Goal: Task Accomplishment & Management: Use online tool/utility

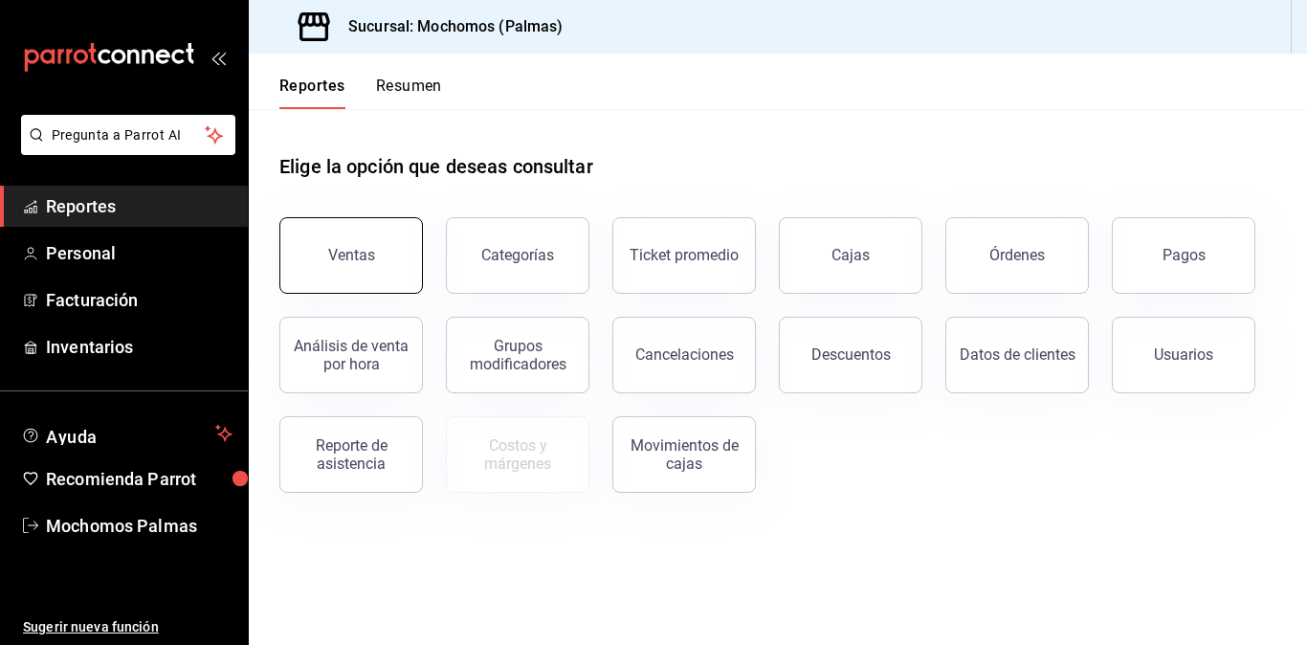
click at [382, 268] on button "Ventas" at bounding box center [351, 255] width 144 height 77
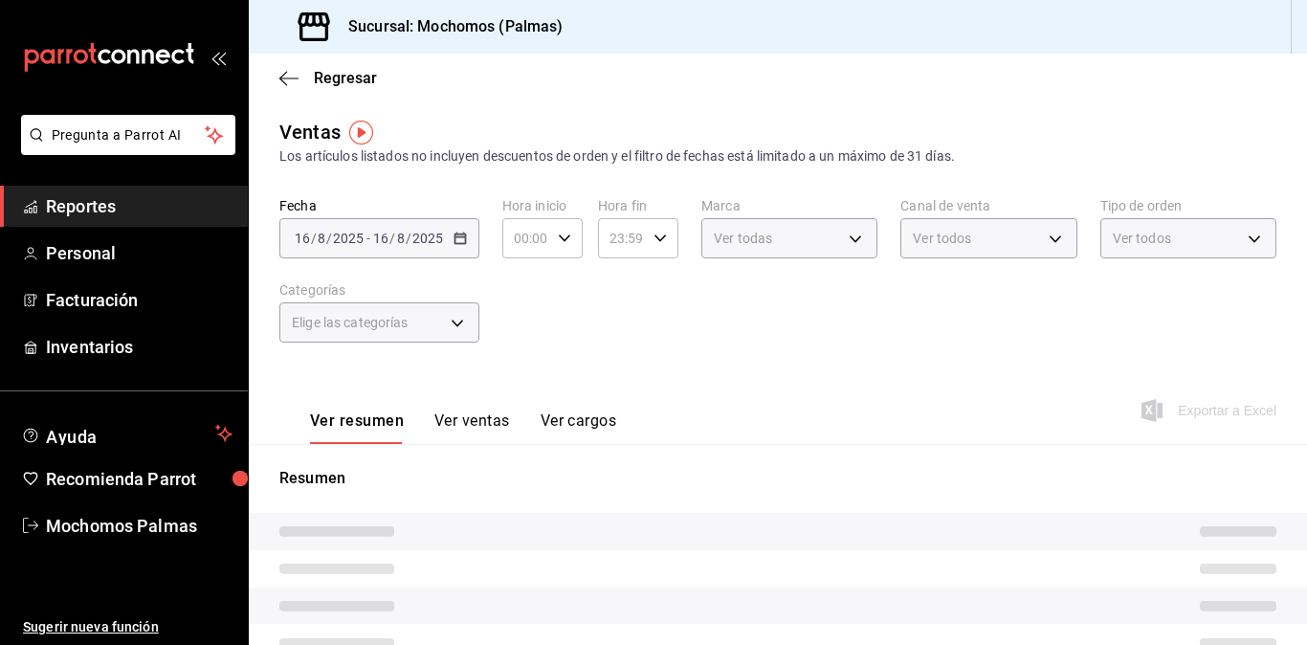
type input "05:00"
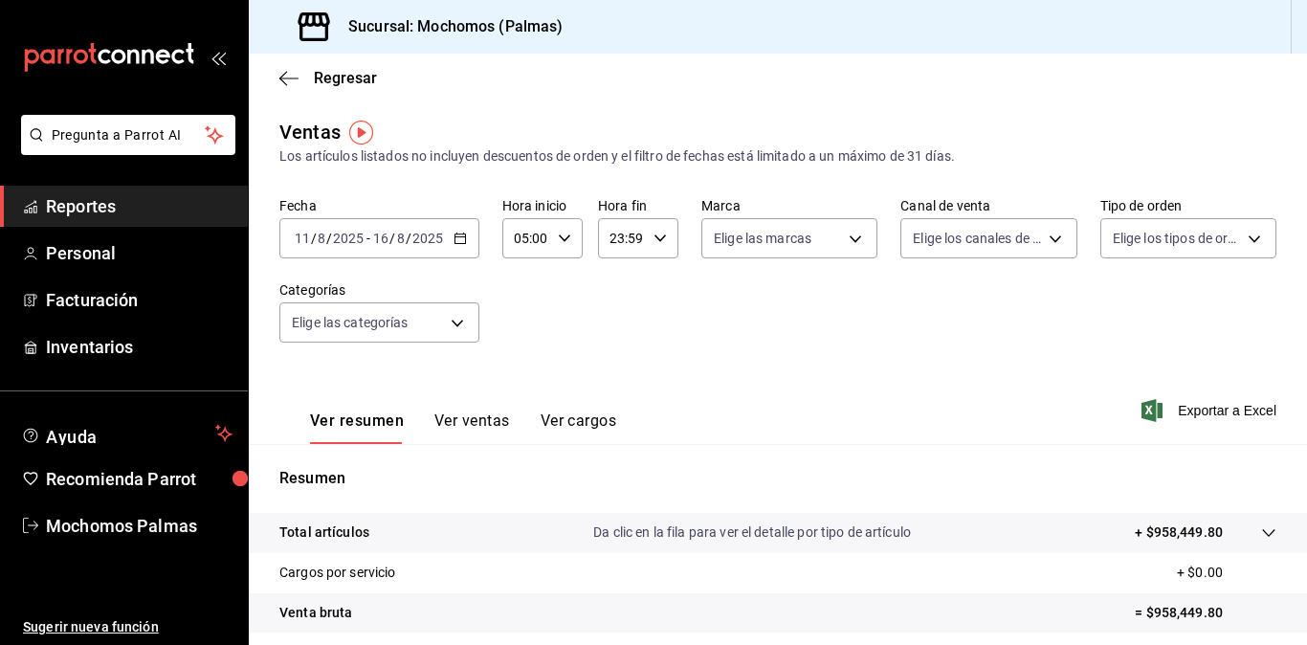
click at [462, 232] on icon "button" at bounding box center [459, 238] width 13 height 13
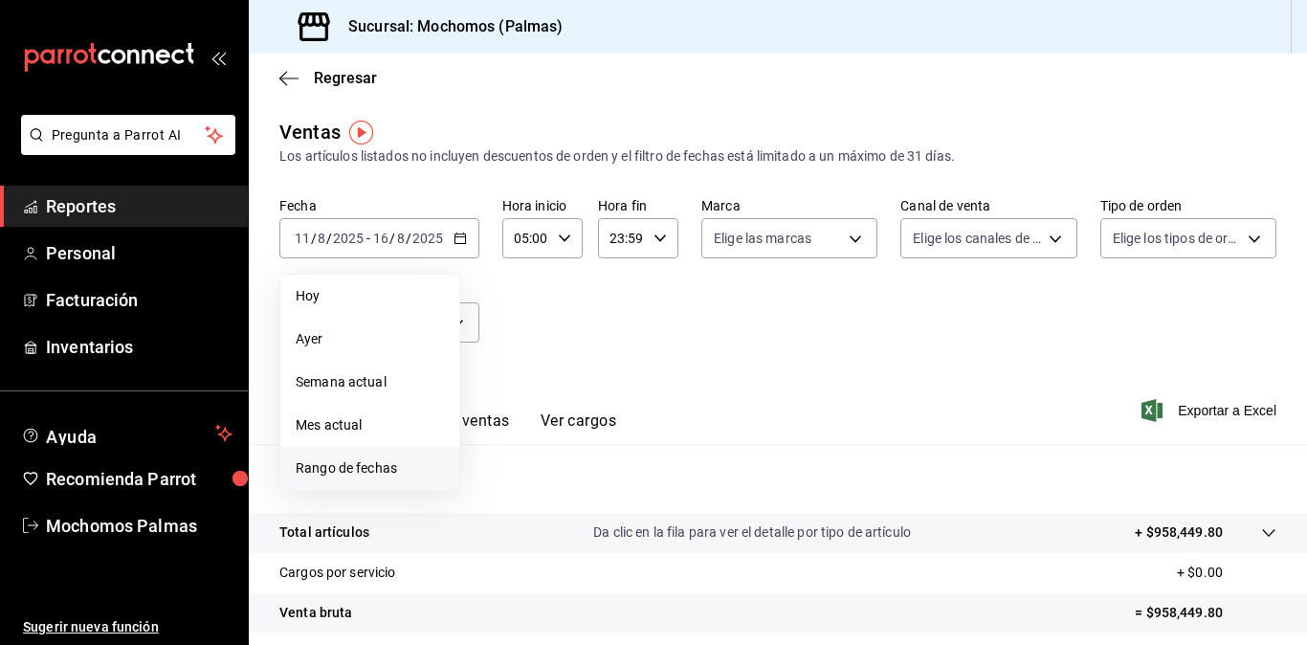
click at [388, 464] on span "Rango de fechas" at bounding box center [370, 468] width 148 height 20
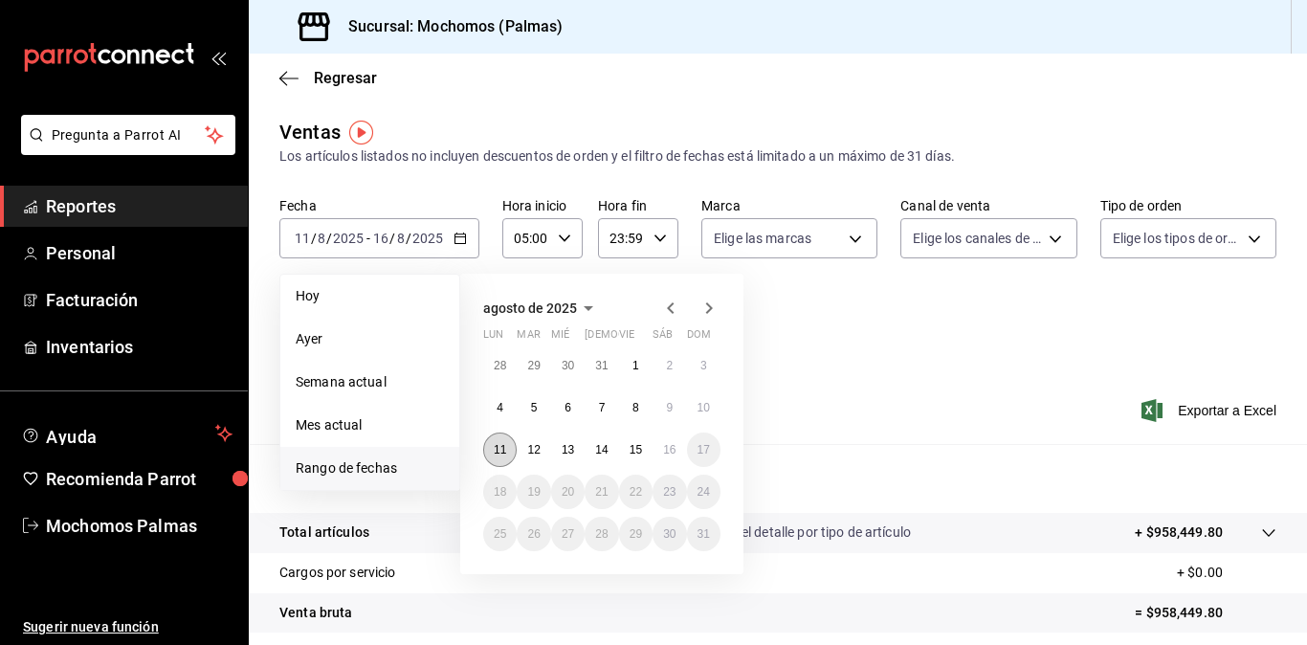
click at [504, 446] on abbr "11" at bounding box center [500, 449] width 12 height 13
click at [683, 451] on button "16" at bounding box center [668, 449] width 33 height 34
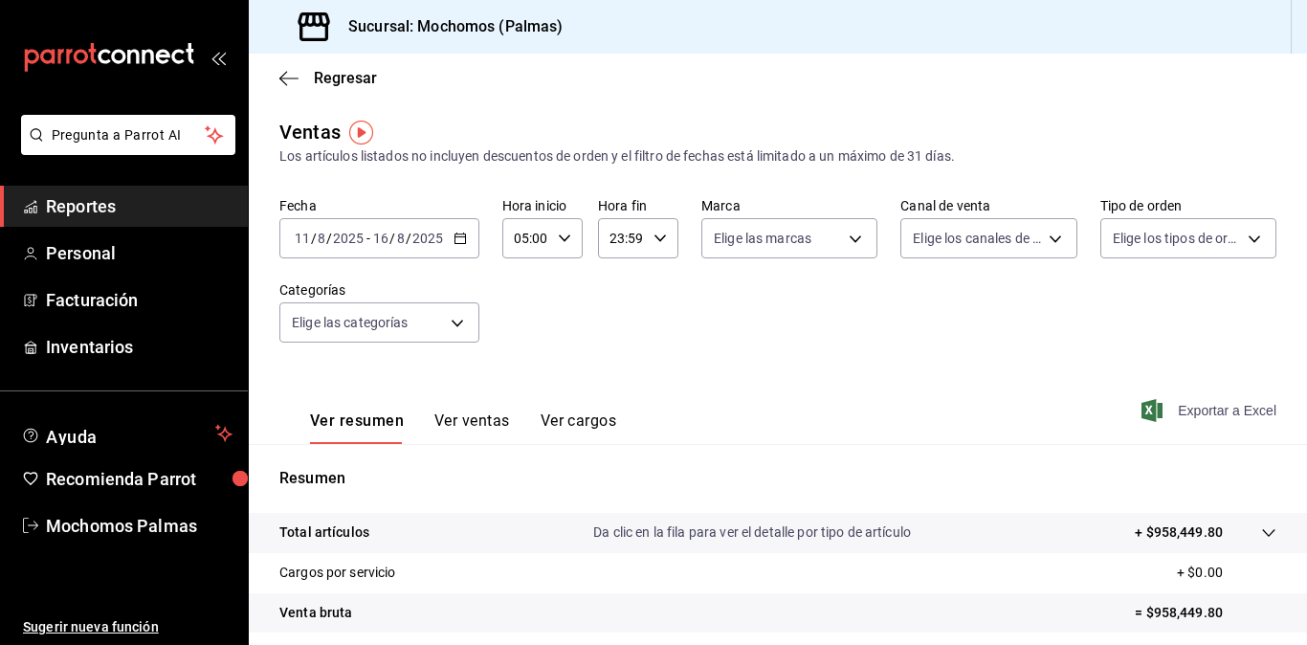
click at [1175, 414] on span "Exportar a Excel" at bounding box center [1210, 410] width 131 height 23
